Goal: Book appointment/travel/reservation

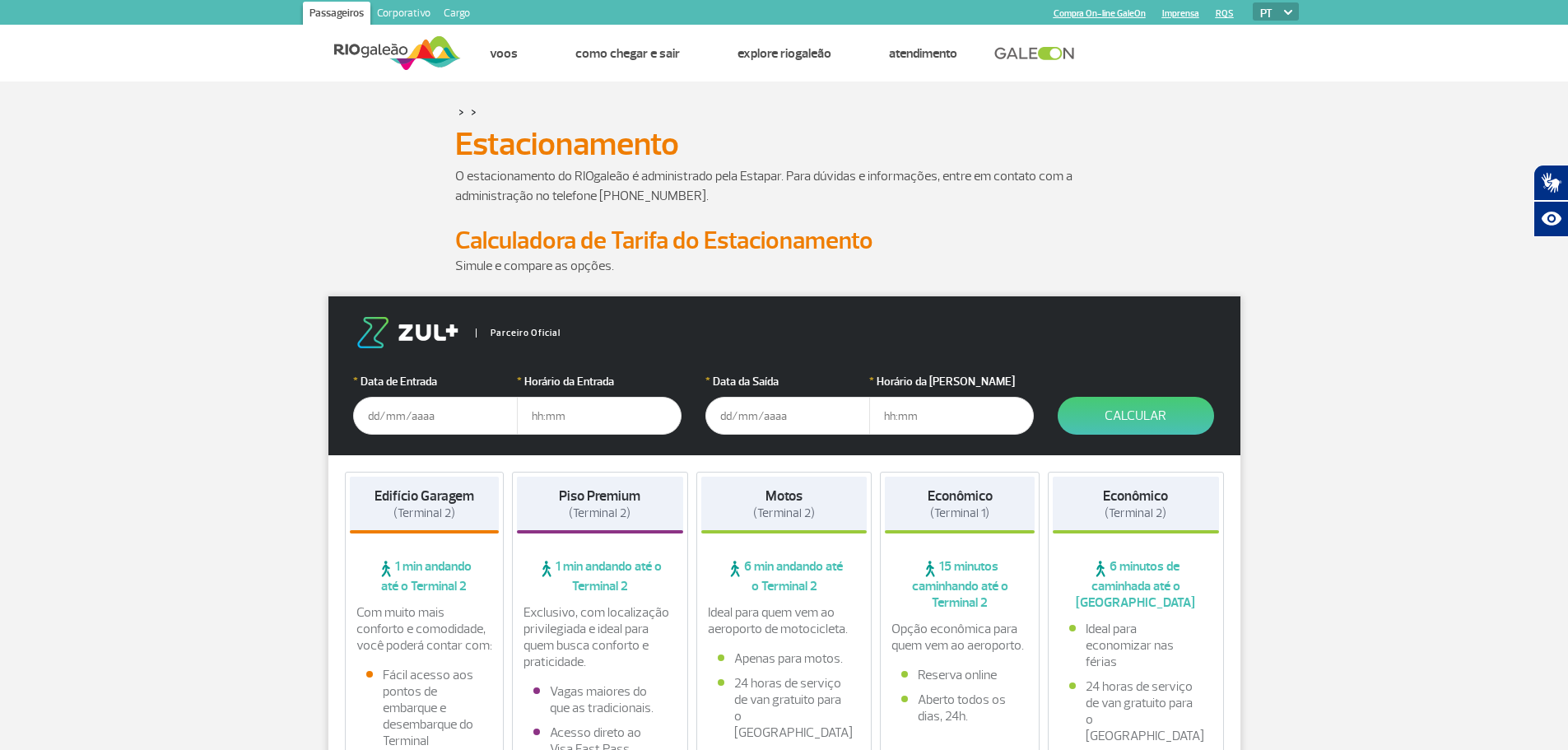
click at [417, 410] on input "text" at bounding box center [435, 415] width 164 height 38
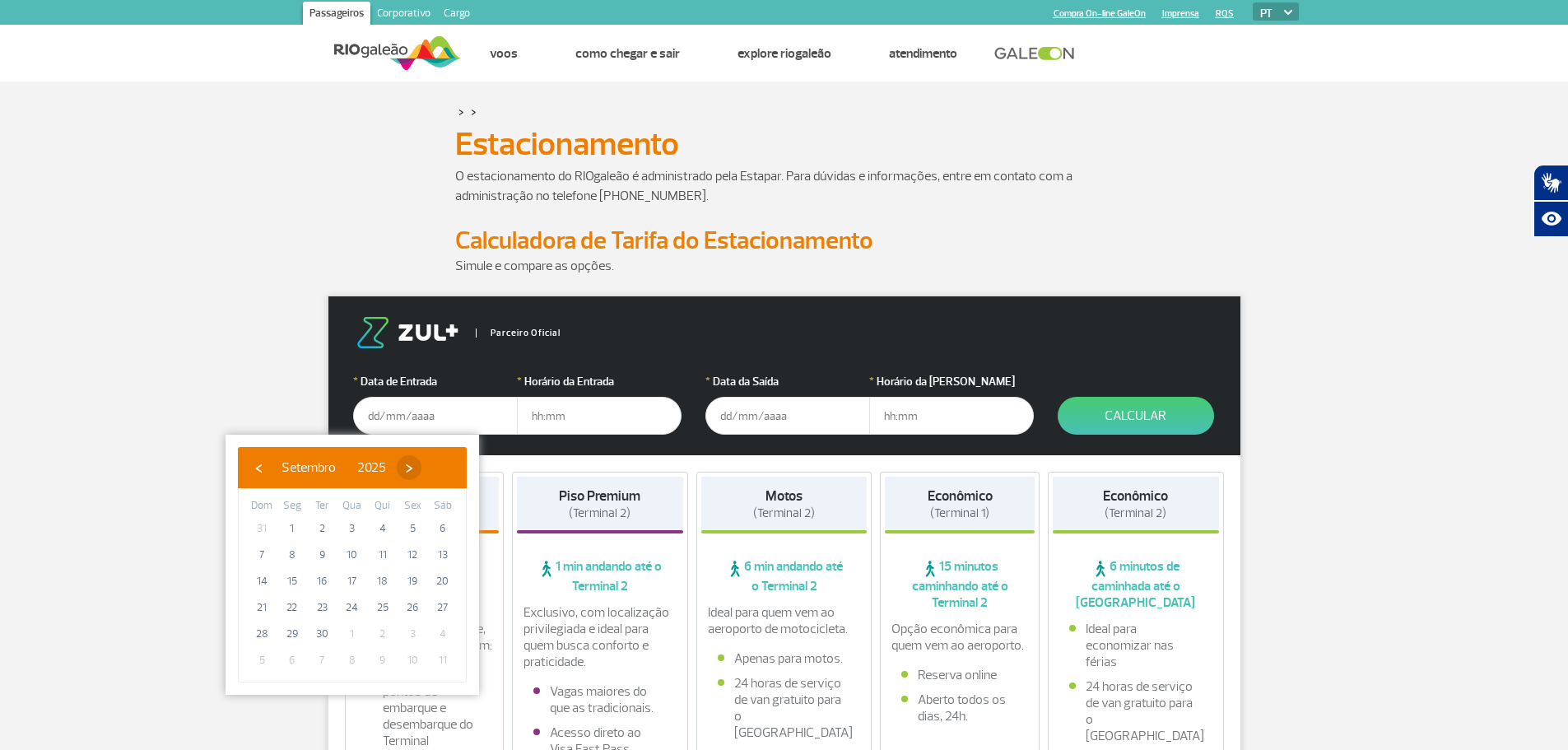
click at [421, 472] on span "›" at bounding box center [410, 468] width 25 height 25
click at [289, 609] on span "20" at bounding box center [293, 607] width 27 height 27
type input "[DATE]"
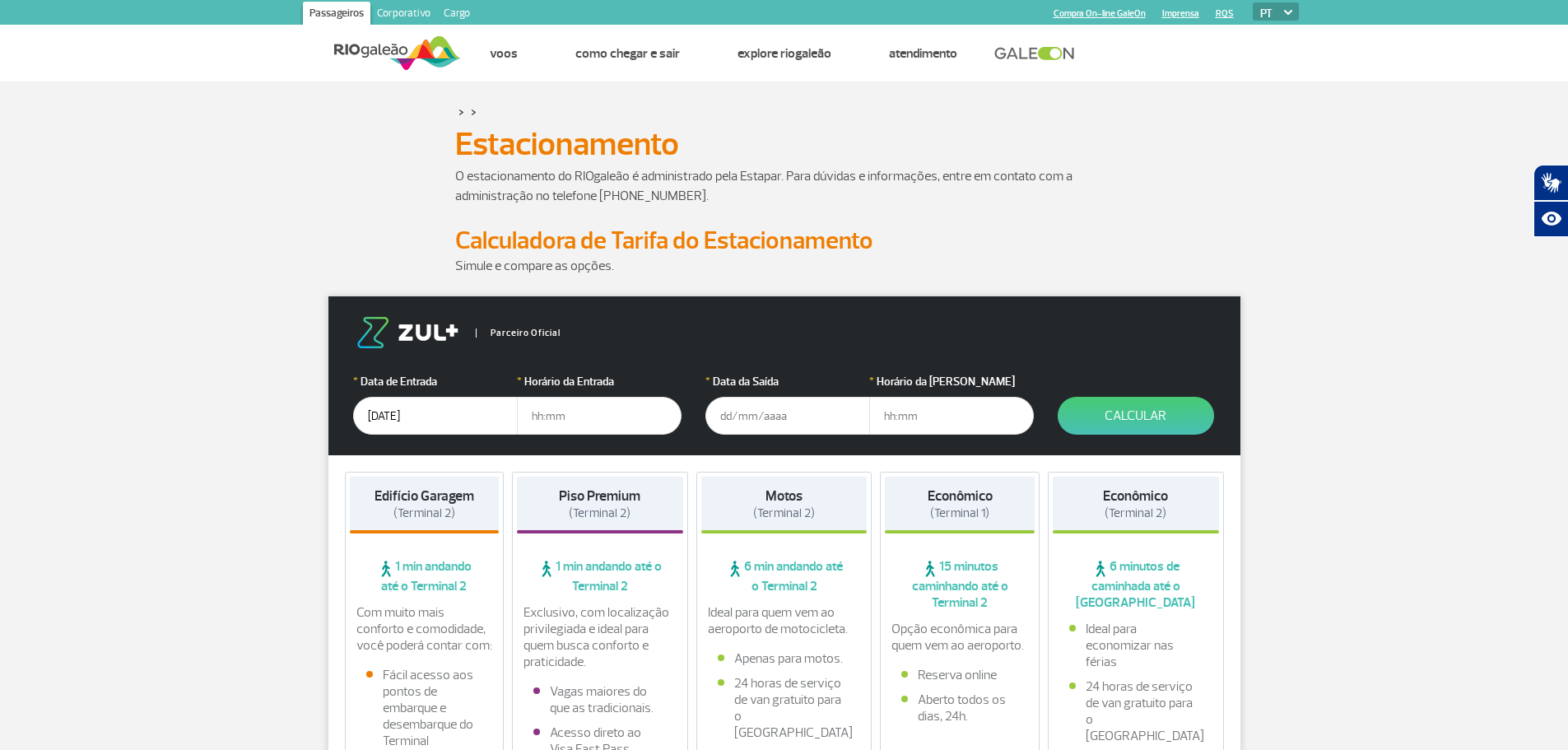
click at [579, 422] on input "text" at bounding box center [599, 415] width 164 height 38
type input "20:00"
click at [751, 415] on input "text" at bounding box center [787, 415] width 164 height 38
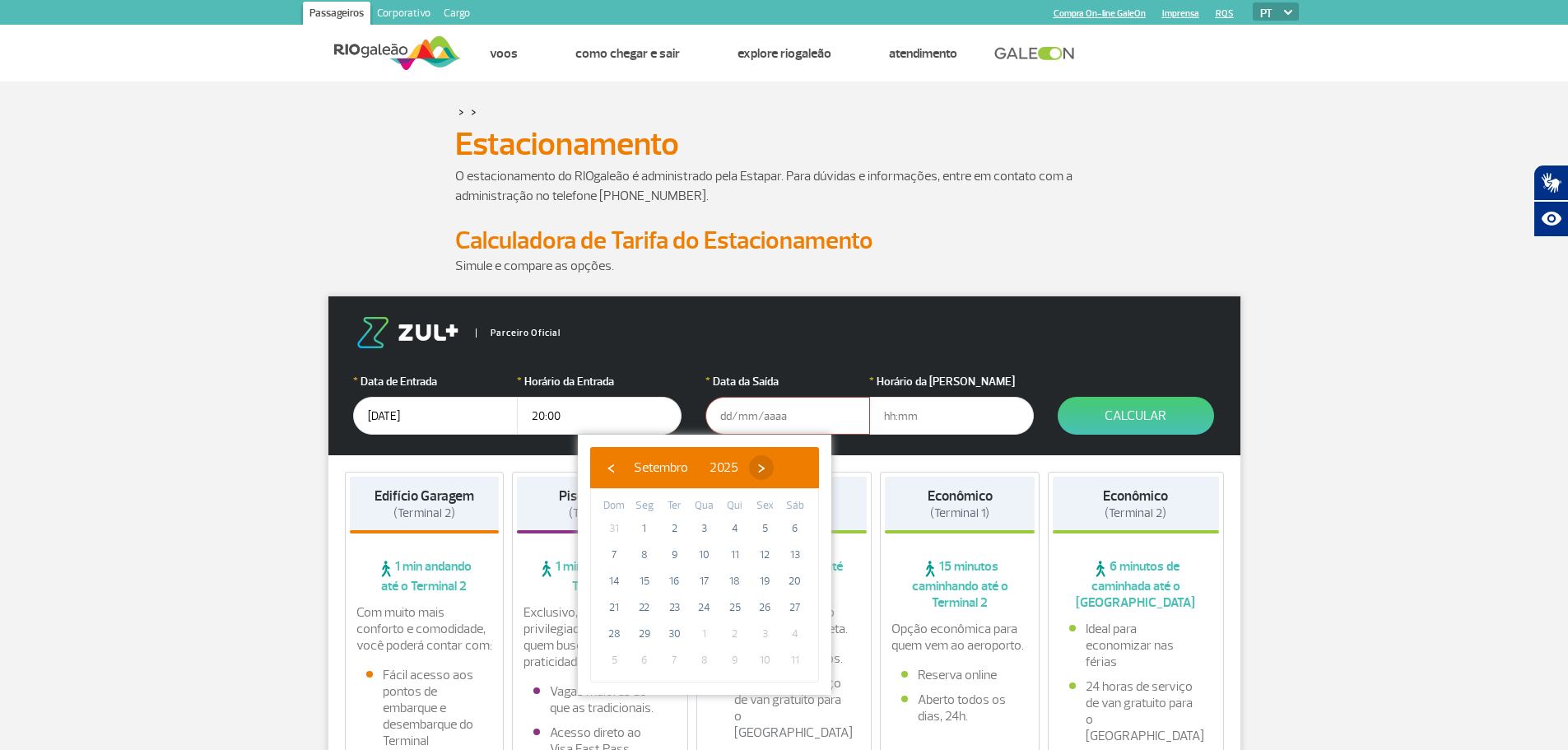
click at [774, 472] on span "›" at bounding box center [761, 468] width 25 height 25
click at [705, 609] on span "22" at bounding box center [705, 607] width 27 height 27
type input "[DATE]"
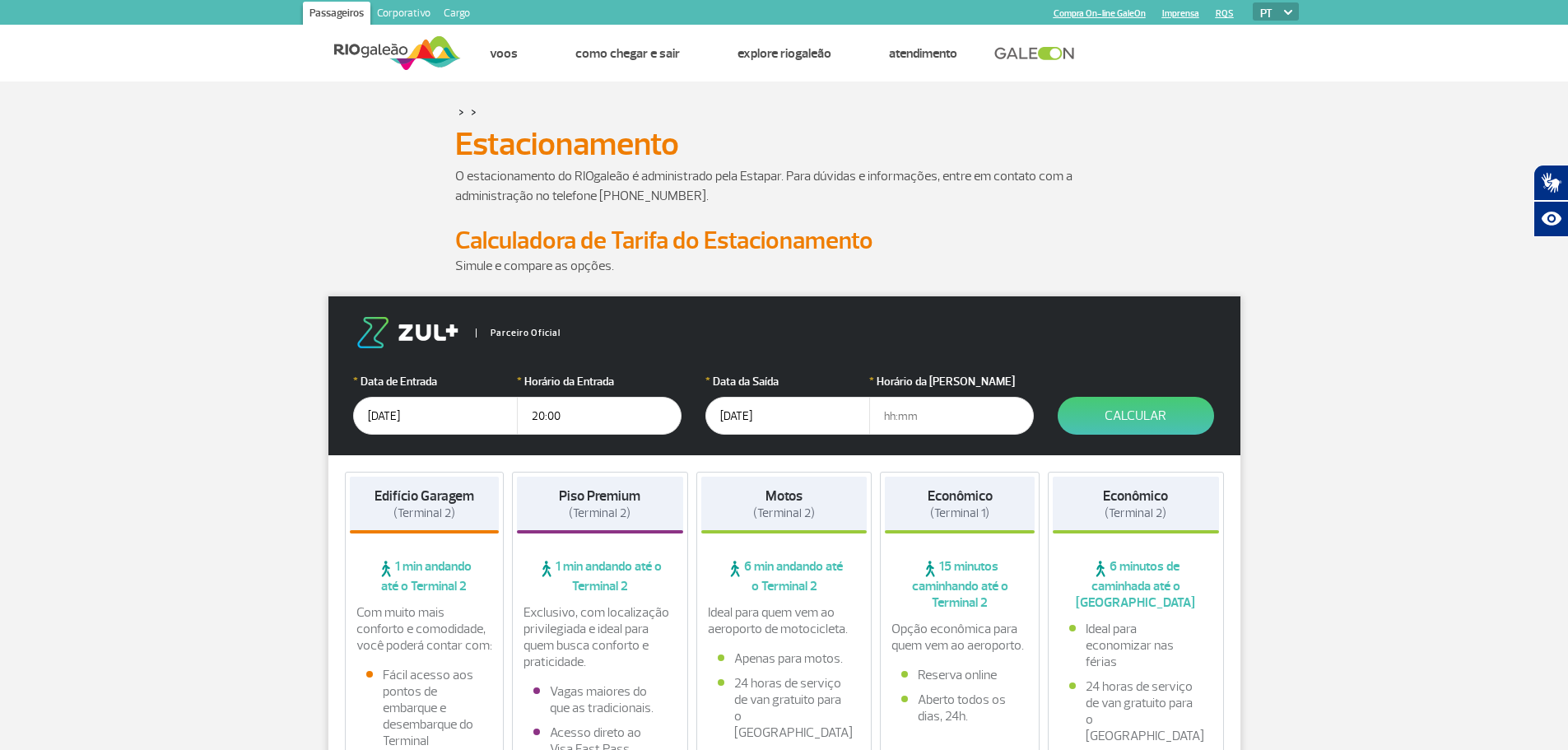
click at [921, 410] on input "text" at bounding box center [951, 415] width 164 height 38
type input "21:00"
click at [1150, 424] on button "Calcular" at bounding box center [1135, 415] width 156 height 38
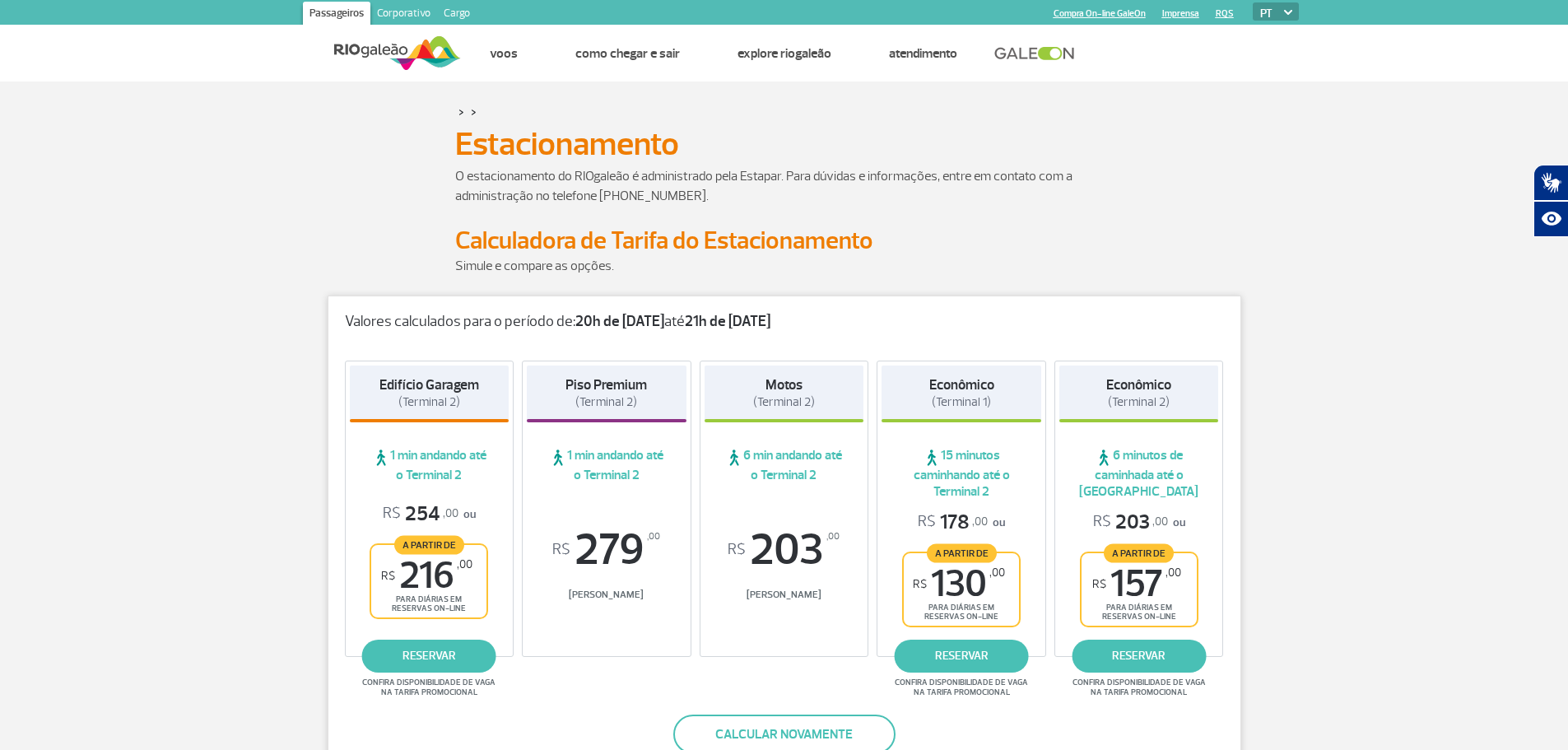
drag, startPoint x: 227, startPoint y: 520, endPoint x: 229, endPoint y: 156, distance: 364.0
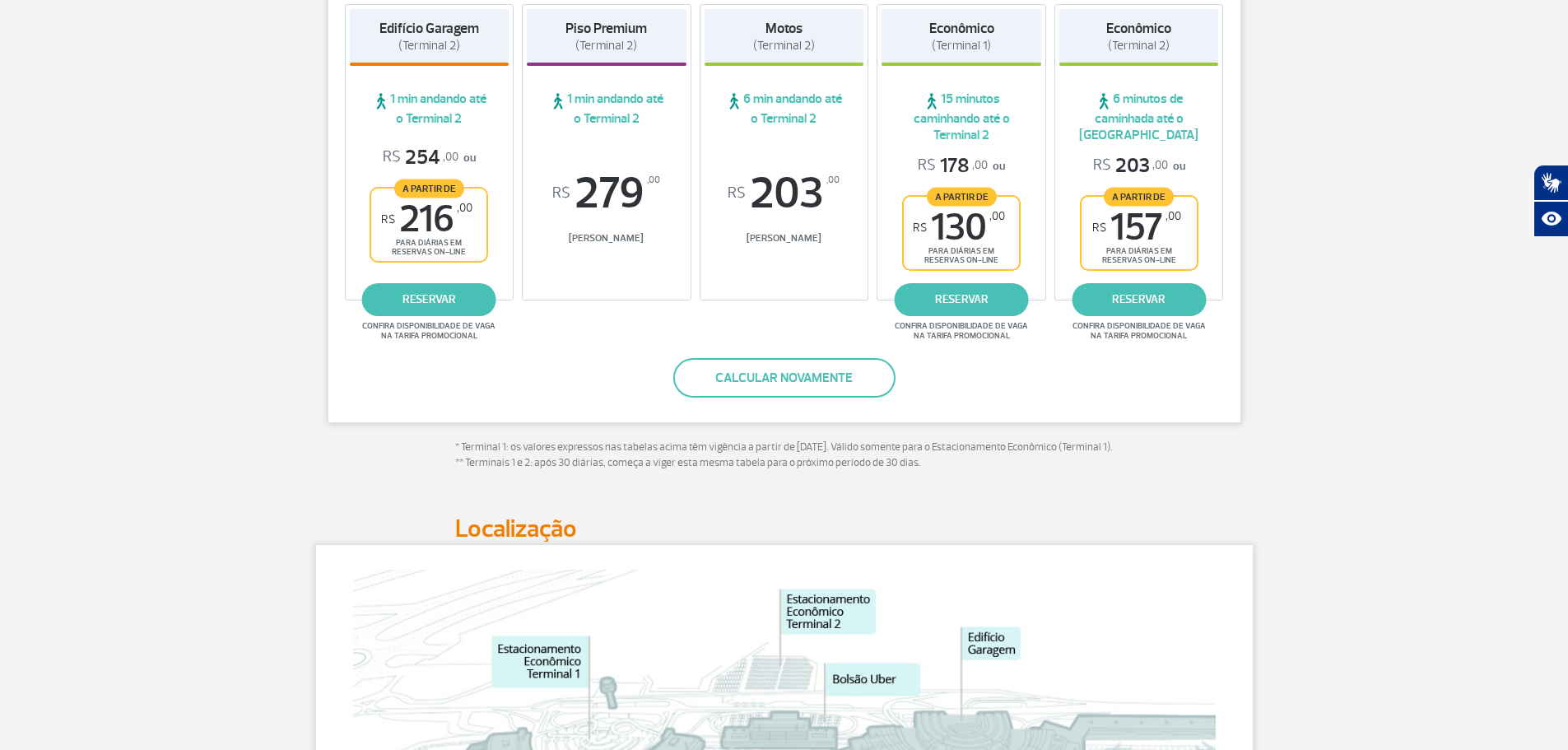
scroll to position [83, 0]
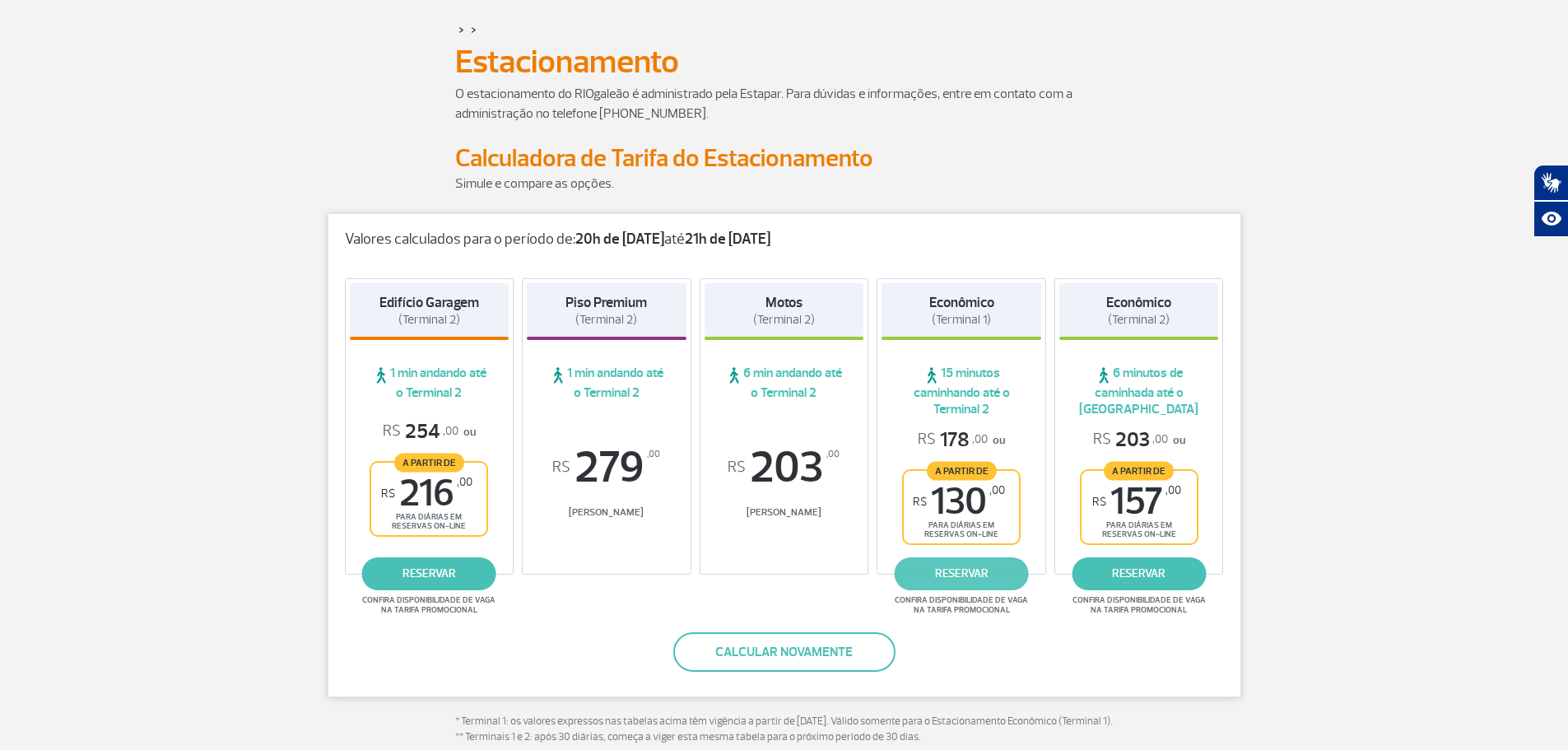
click at [926, 581] on link "reservar" at bounding box center [962, 573] width 134 height 33
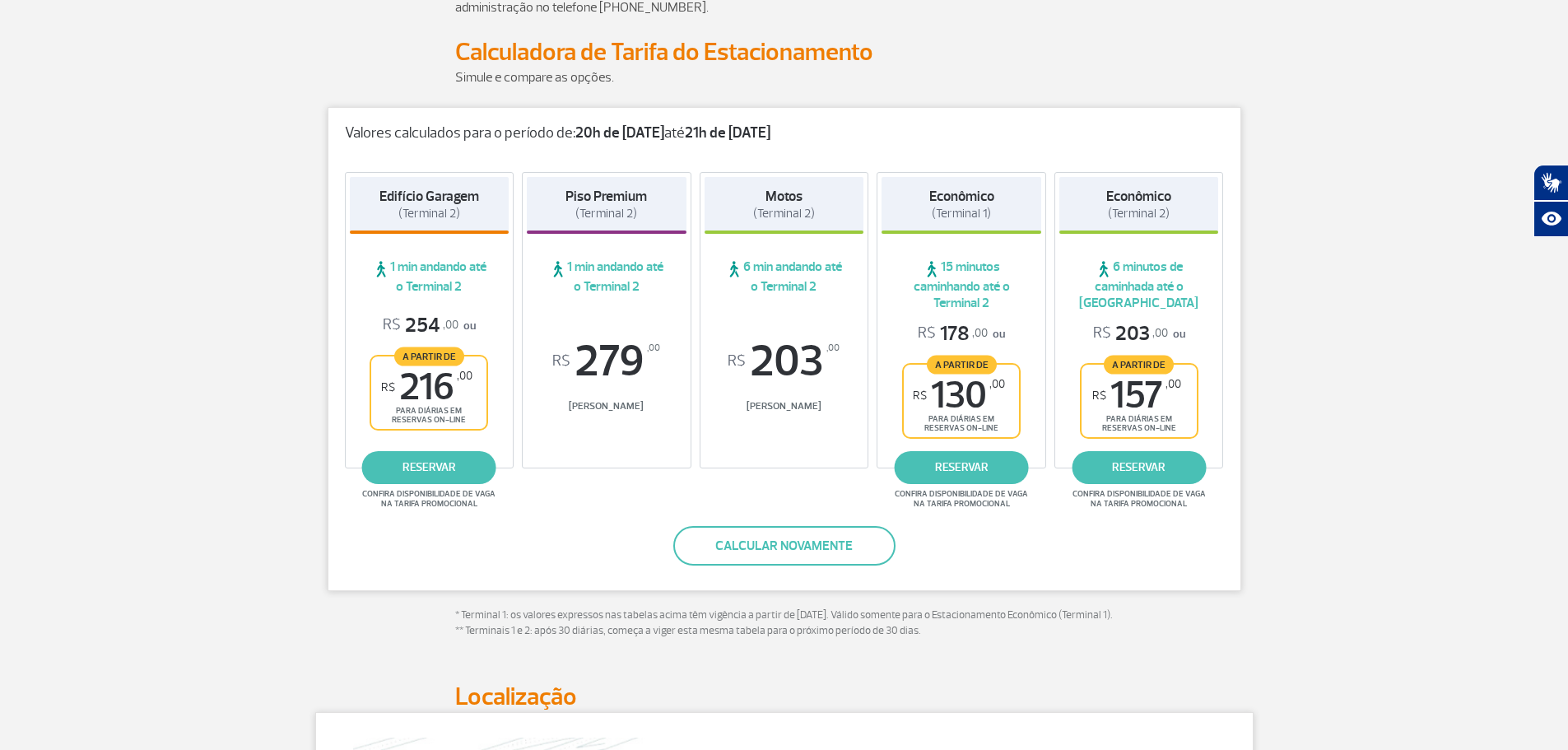
scroll to position [576, 0]
